Goal: Task Accomplishment & Management: Manage account settings

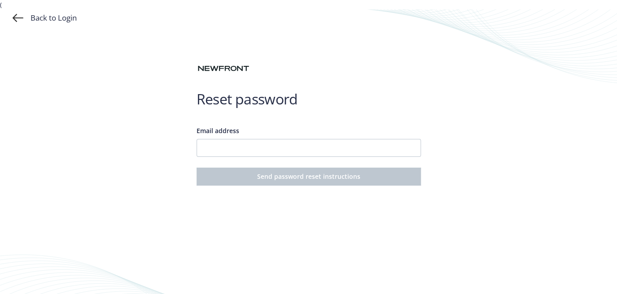
type input "[EMAIL_ADDRESS][PERSON_NAME][DOMAIN_NAME]"
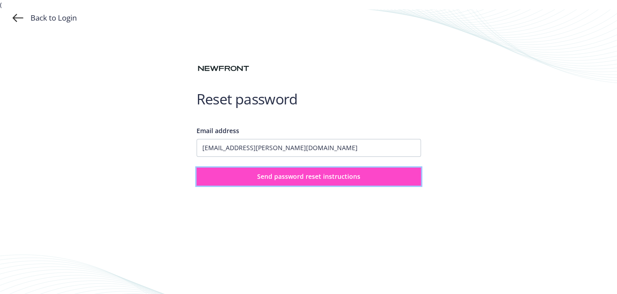
click at [307, 176] on span "Send password reset instructions" at bounding box center [308, 176] width 103 height 9
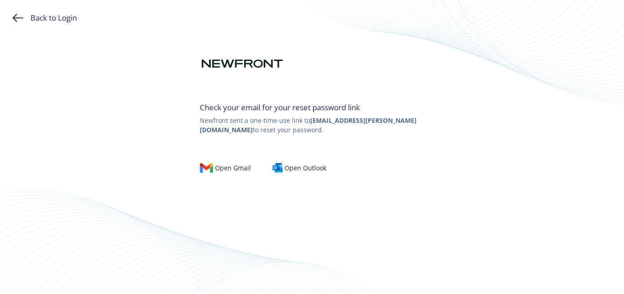
click at [490, 216] on div "Back to Login Check your email for your reset password link Newfront sent a one…" at bounding box center [312, 147] width 624 height 294
